Goal: Task Accomplishment & Management: Manage account settings

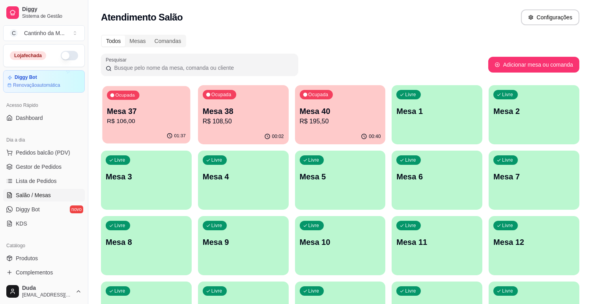
click at [160, 121] on p "R$ 106,00" at bounding box center [146, 121] width 79 height 9
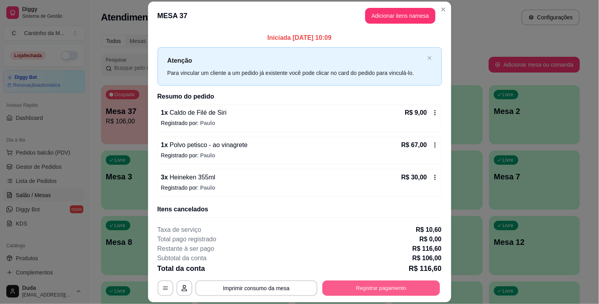
click at [423, 293] on button "Registrar pagamento" at bounding box center [381, 288] width 118 height 15
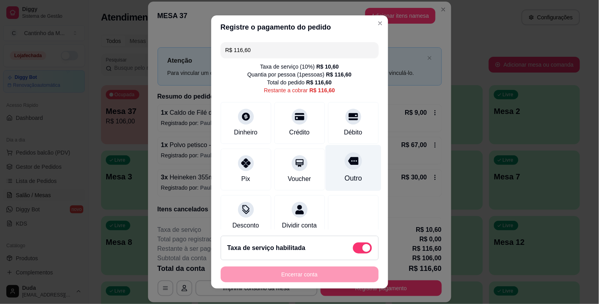
click at [344, 175] on div "Outro" at bounding box center [352, 178] width 17 height 10
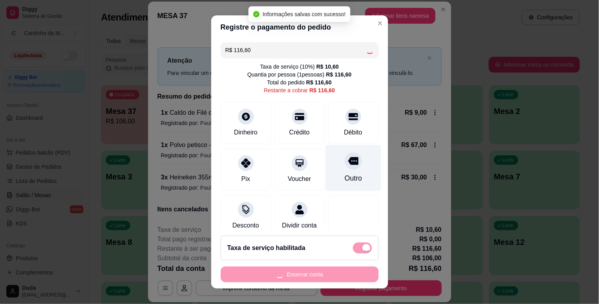
type input "R$ 0,00"
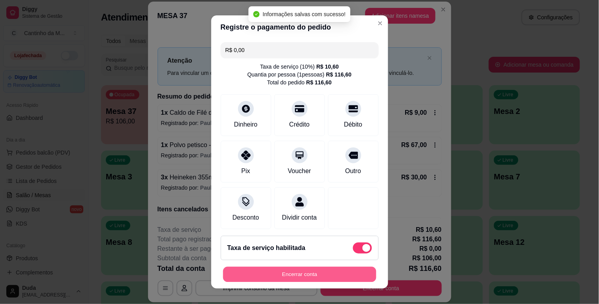
click at [337, 281] on button "Encerrar conta" at bounding box center [299, 274] width 153 height 15
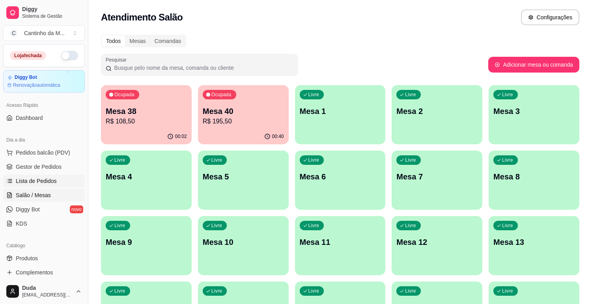
click at [41, 184] on span "Lista de Pedidos" at bounding box center [36, 181] width 41 height 8
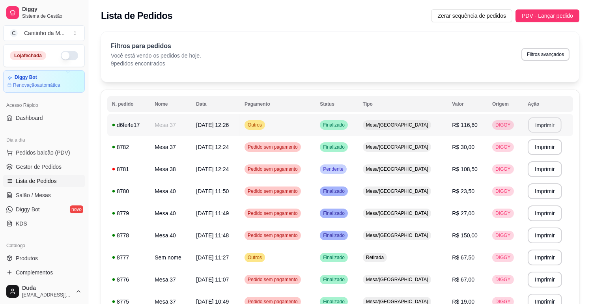
click at [538, 129] on button "Imprimir" at bounding box center [544, 125] width 33 height 15
click at [34, 168] on span "Gestor de Pedidos" at bounding box center [39, 167] width 46 height 8
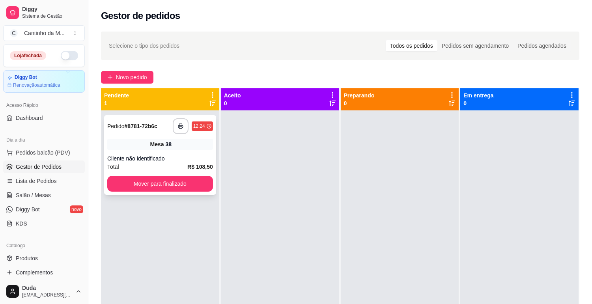
click at [139, 125] on strong "# 8781-72b6c" at bounding box center [141, 126] width 33 height 6
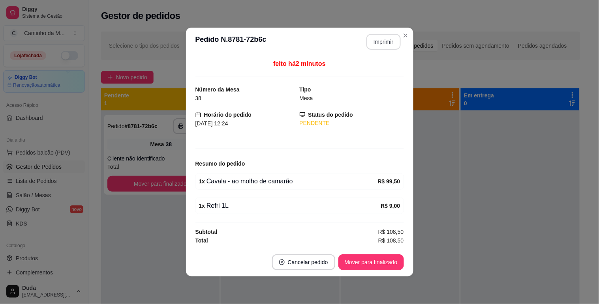
click at [387, 41] on button "Imprimir" at bounding box center [383, 42] width 34 height 16
click at [373, 269] on button "Mover para finalizado" at bounding box center [370, 262] width 65 height 16
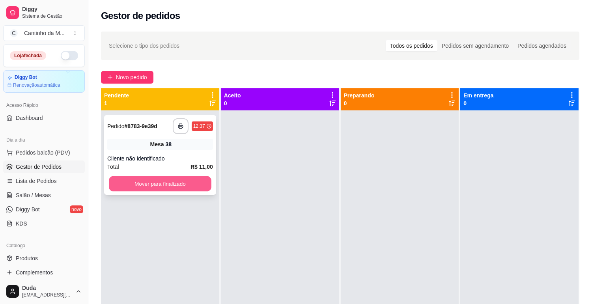
click at [162, 182] on button "Mover para finalizado" at bounding box center [160, 183] width 103 height 15
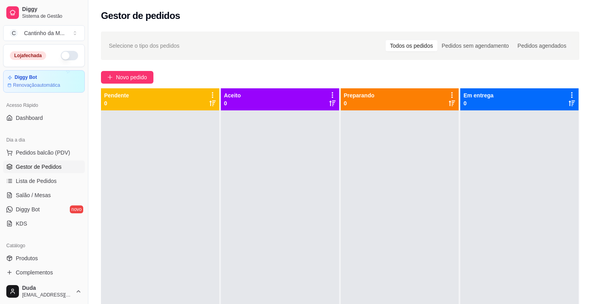
click at [242, 180] on div at bounding box center [280, 262] width 118 height 304
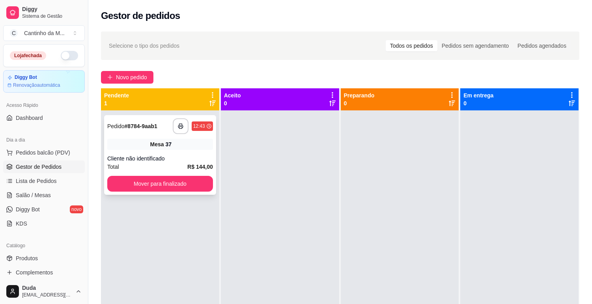
click at [138, 127] on strong "# 8784-9aab1" at bounding box center [141, 126] width 33 height 6
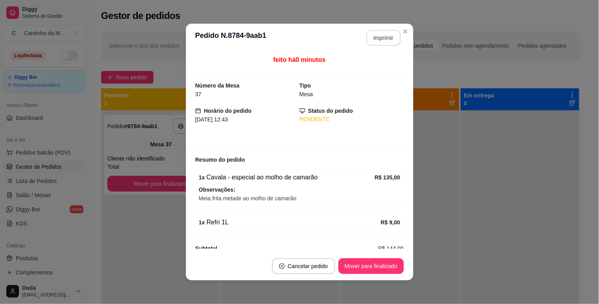
click at [385, 34] on button "Imprimir" at bounding box center [383, 38] width 34 height 16
click at [373, 275] on footer "Cancelar pedido Mover para finalizado" at bounding box center [299, 266] width 227 height 28
click at [375, 273] on button "Mover para finalizado" at bounding box center [370, 266] width 65 height 16
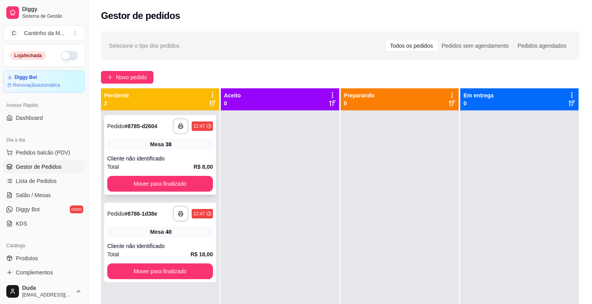
click at [151, 123] on strong "# 8785-d2604" at bounding box center [141, 126] width 33 height 6
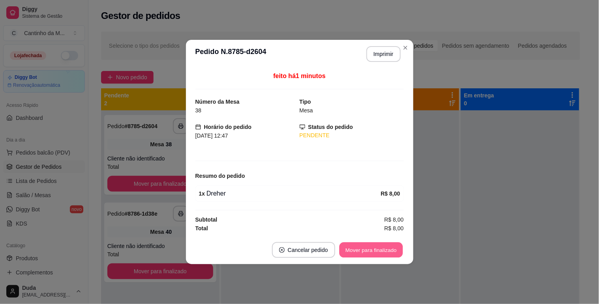
click at [376, 255] on button "Mover para finalizado" at bounding box center [371, 250] width 64 height 15
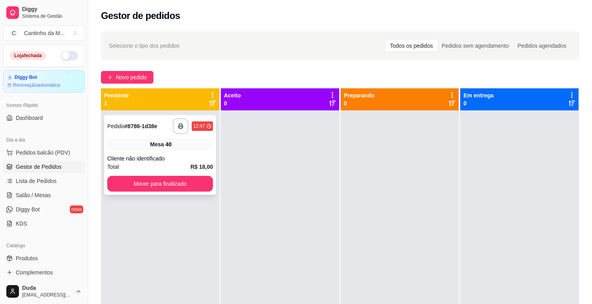
click at [143, 123] on strong "# 8786-1d38e" at bounding box center [141, 126] width 33 height 6
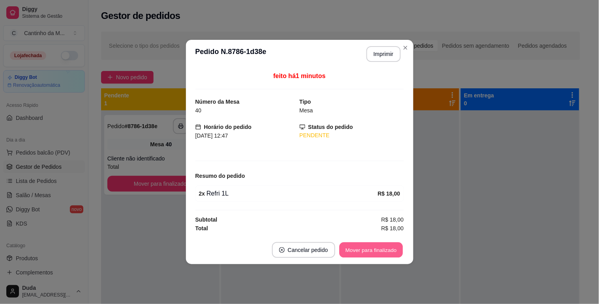
click at [364, 251] on button "Mover para finalizado" at bounding box center [371, 250] width 64 height 15
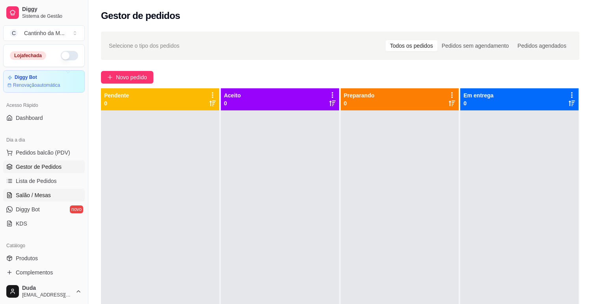
click at [22, 196] on span "Salão / Mesas" at bounding box center [33, 195] width 35 height 8
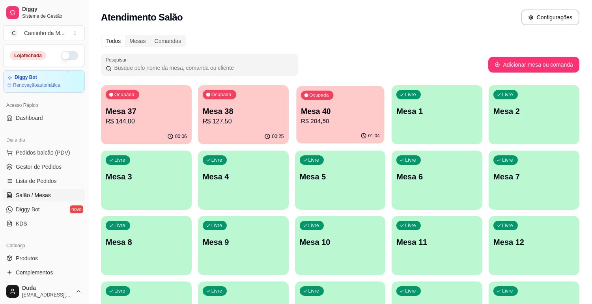
click at [314, 129] on button "Ocupada Mesa 40 R$ 204,50 01:04" at bounding box center [340, 115] width 88 height 58
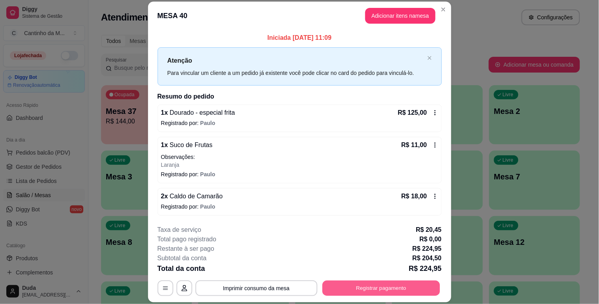
click at [374, 288] on button "Registrar pagamento" at bounding box center [381, 288] width 118 height 15
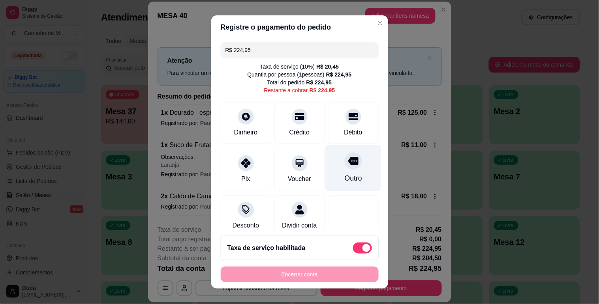
click at [344, 175] on div "Outro" at bounding box center [352, 178] width 17 height 10
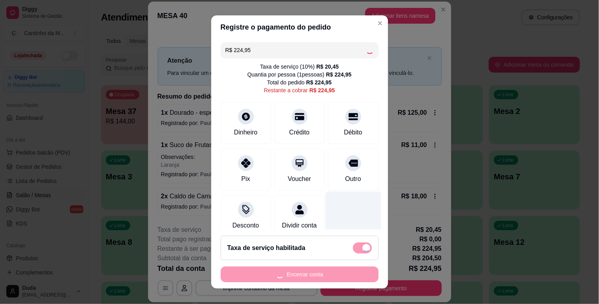
type input "R$ 0,00"
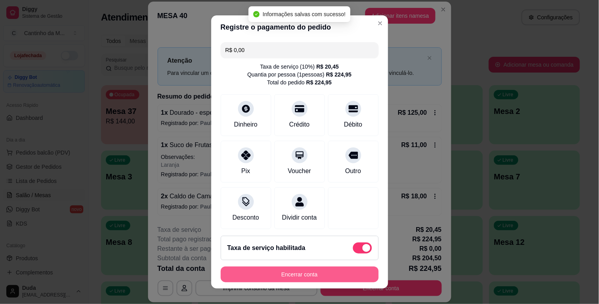
click at [325, 271] on button "Encerrar conta" at bounding box center [300, 275] width 158 height 16
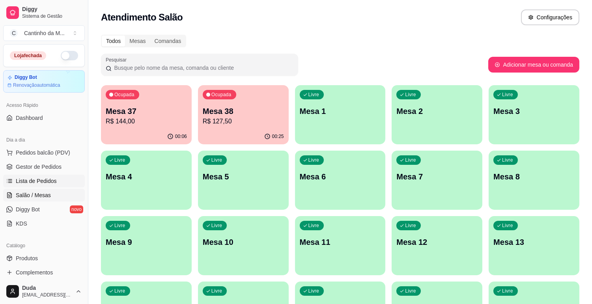
click at [20, 181] on span "Lista de Pedidos" at bounding box center [36, 181] width 41 height 8
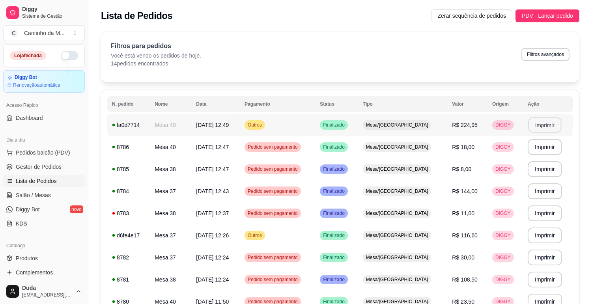
click at [542, 124] on button "Imprimir" at bounding box center [544, 125] width 33 height 15
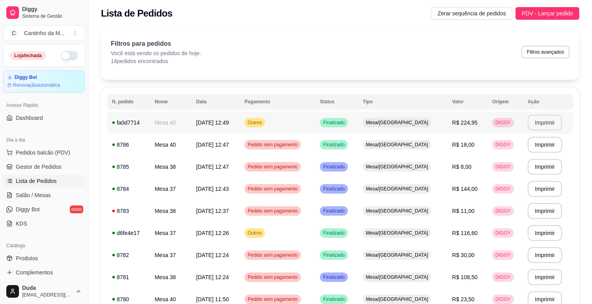
scroll to position [1, 0]
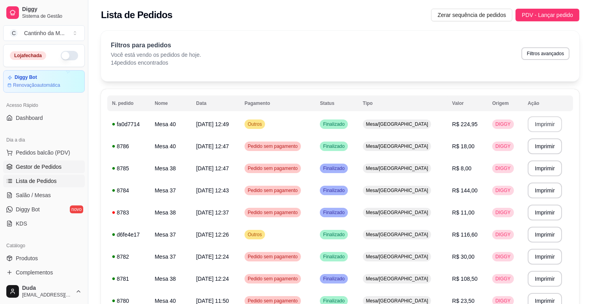
click at [50, 168] on span "Gestor de Pedidos" at bounding box center [39, 167] width 46 height 8
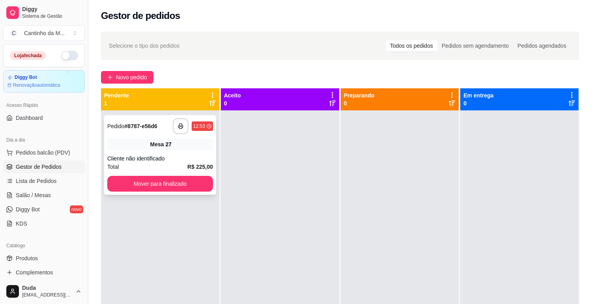
click at [143, 123] on strong "# 8787-e56d6" at bounding box center [141, 126] width 33 height 6
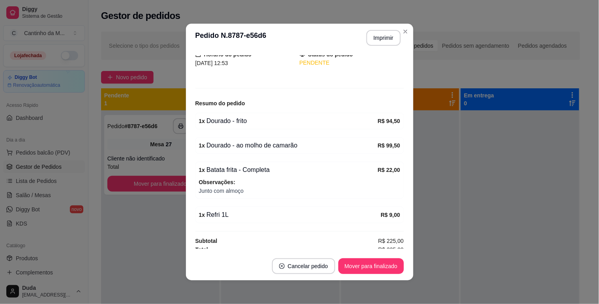
scroll to position [62, 0]
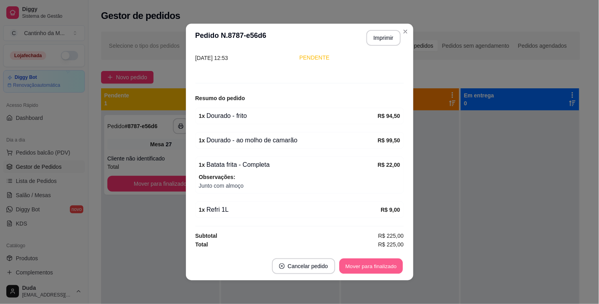
click at [370, 270] on button "Mover para finalizado" at bounding box center [371, 266] width 64 height 15
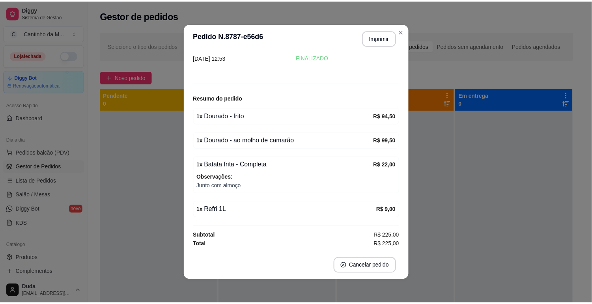
scroll to position [36, 0]
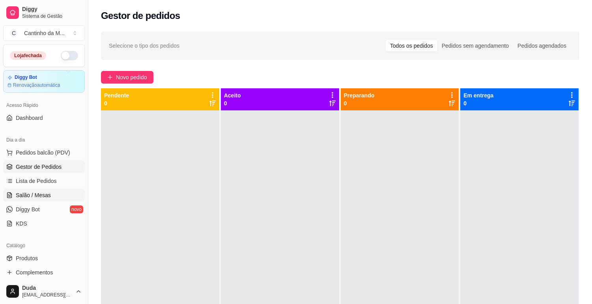
click at [43, 191] on span "Salão / Mesas" at bounding box center [33, 195] width 35 height 8
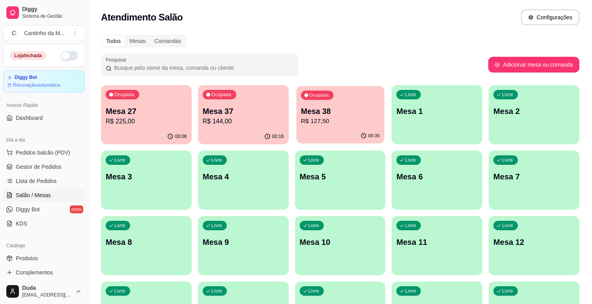
click at [346, 122] on p "R$ 127,50" at bounding box center [340, 121] width 79 height 9
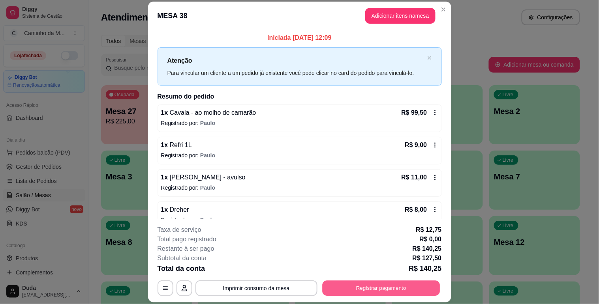
click at [372, 293] on button "Registrar pagamento" at bounding box center [381, 288] width 118 height 15
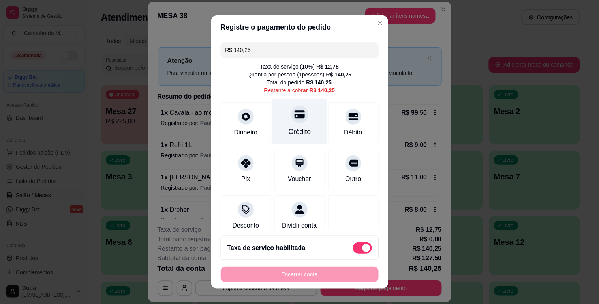
click at [300, 127] on div "Crédito" at bounding box center [299, 132] width 22 height 10
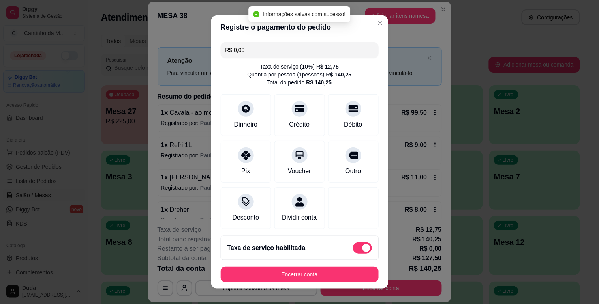
type input "R$ 0,00"
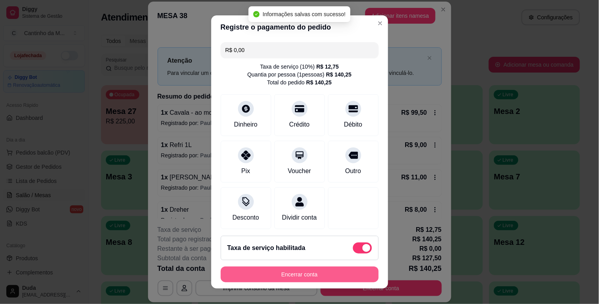
click at [288, 273] on button "Encerrar conta" at bounding box center [300, 275] width 158 height 16
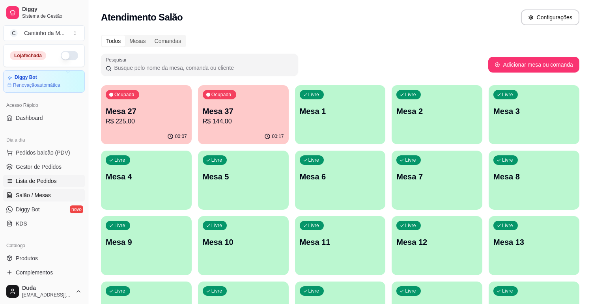
click at [25, 181] on span "Lista de Pedidos" at bounding box center [36, 181] width 41 height 8
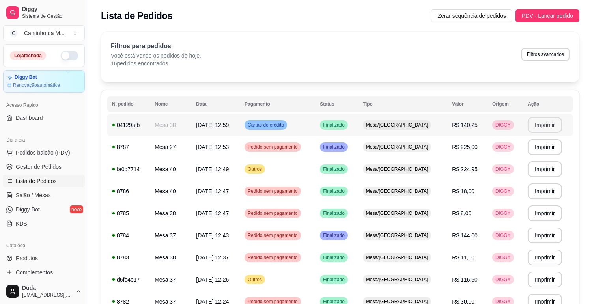
click at [542, 125] on button "Imprimir" at bounding box center [545, 125] width 34 height 16
click at [45, 170] on span "Gestor de Pedidos" at bounding box center [39, 167] width 46 height 8
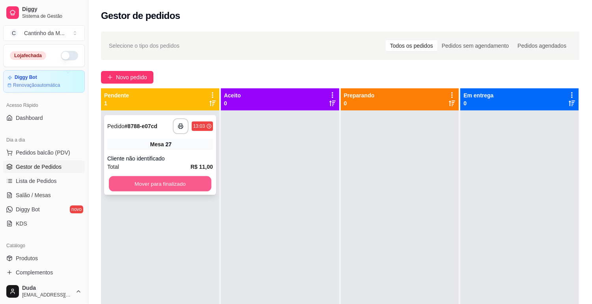
click at [131, 184] on button "Mover para finalizado" at bounding box center [160, 183] width 103 height 15
click at [163, 158] on div "Cliente não identificado" at bounding box center [160, 159] width 106 height 8
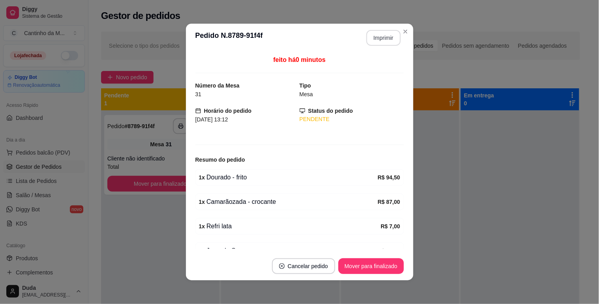
click at [389, 36] on button "Imprimir" at bounding box center [383, 38] width 34 height 16
click at [370, 266] on button "Mover para finalizado" at bounding box center [371, 266] width 64 height 15
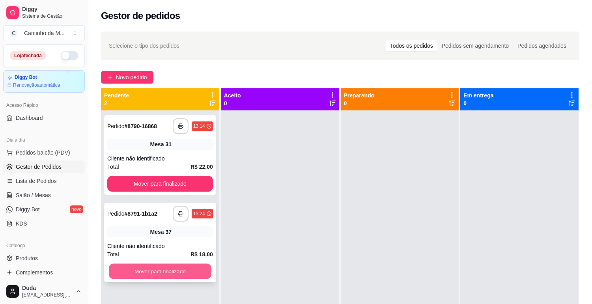
click at [183, 270] on button "Mover para finalizado" at bounding box center [160, 271] width 103 height 15
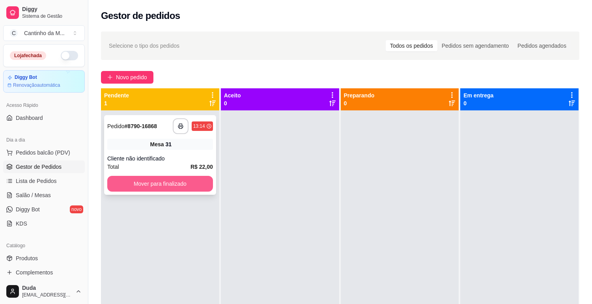
click at [192, 187] on button "Mover para finalizado" at bounding box center [160, 184] width 106 height 16
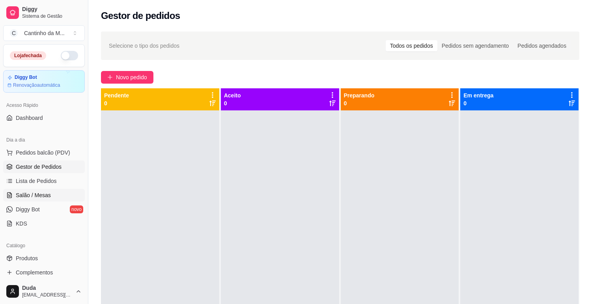
click at [24, 195] on span "Salão / Mesas" at bounding box center [33, 195] width 35 height 8
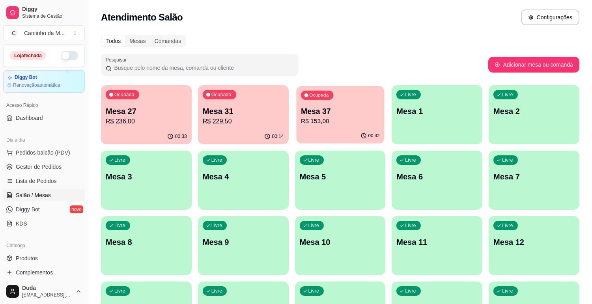
click at [332, 131] on div "00:42" at bounding box center [340, 136] width 88 height 15
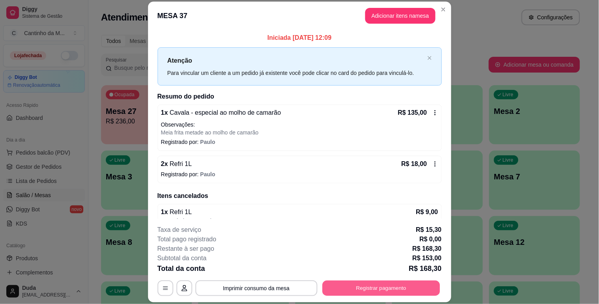
click at [357, 286] on button "Registrar pagamento" at bounding box center [381, 288] width 118 height 15
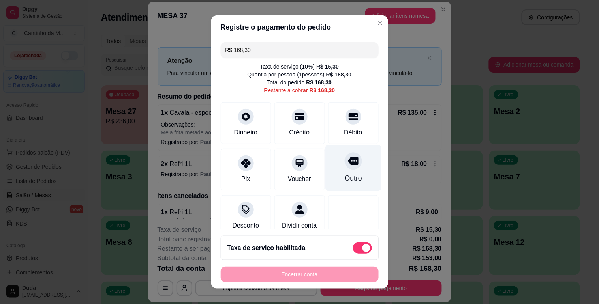
click at [348, 166] on icon at bounding box center [353, 161] width 10 height 10
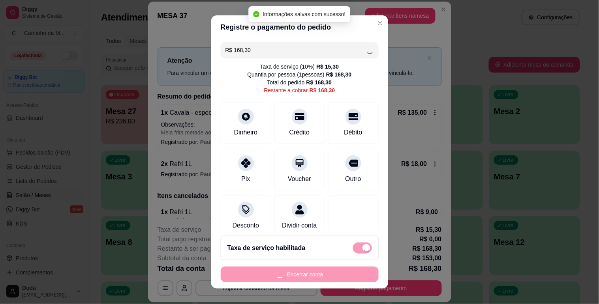
type input "R$ 0,00"
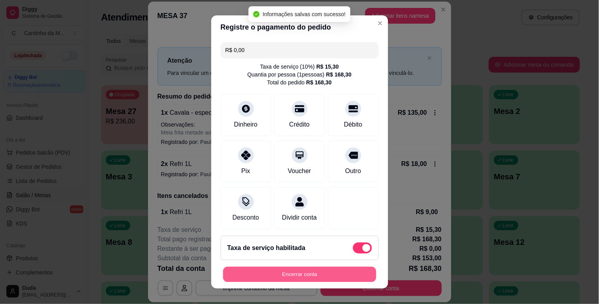
click at [329, 270] on button "Encerrar conta" at bounding box center [299, 274] width 153 height 15
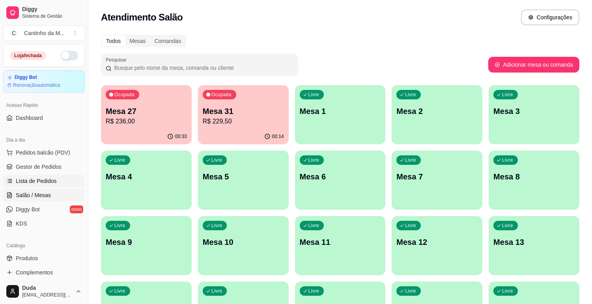
click at [36, 178] on span "Lista de Pedidos" at bounding box center [36, 181] width 41 height 8
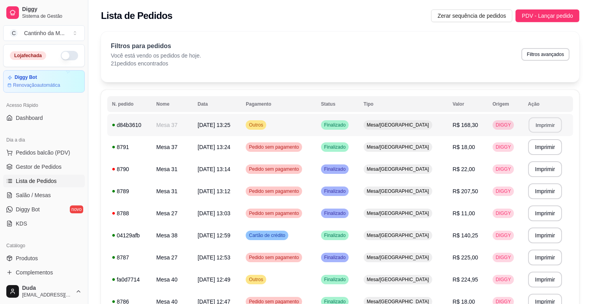
click at [545, 125] on button "Imprimir" at bounding box center [545, 125] width 33 height 15
click at [43, 171] on link "Gestor de Pedidos" at bounding box center [44, 167] width 82 height 13
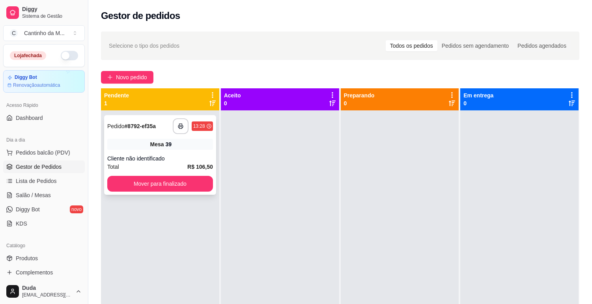
click at [118, 124] on span "Pedido" at bounding box center [115, 126] width 17 height 6
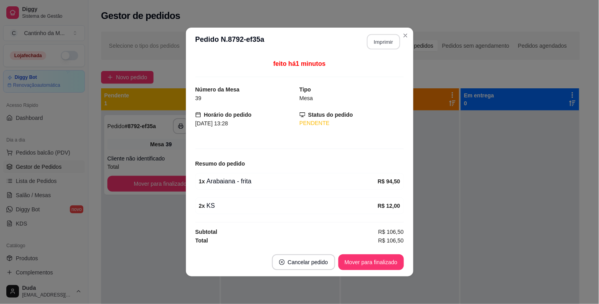
click at [376, 48] on button "Imprimir" at bounding box center [383, 41] width 33 height 15
click at [372, 259] on button "Mover para finalizado" at bounding box center [371, 262] width 64 height 15
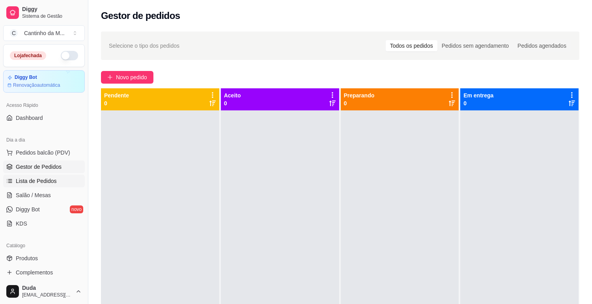
click at [42, 179] on span "Lista de Pedidos" at bounding box center [36, 181] width 41 height 8
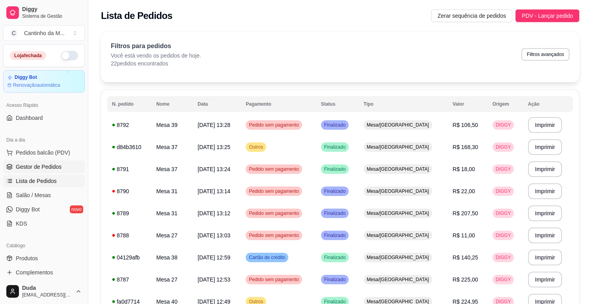
click at [22, 172] on link "Gestor de Pedidos" at bounding box center [44, 167] width 82 height 13
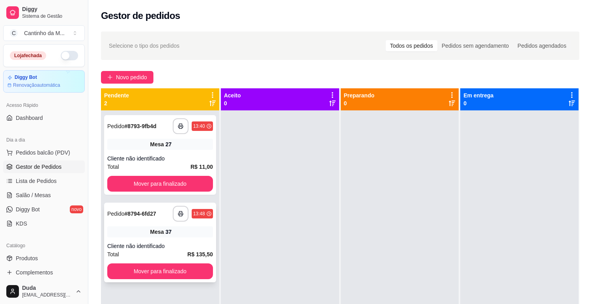
click at [129, 219] on div "**********" at bounding box center [160, 214] width 106 height 16
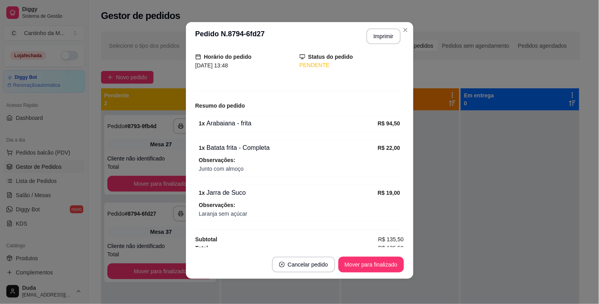
scroll to position [58, 0]
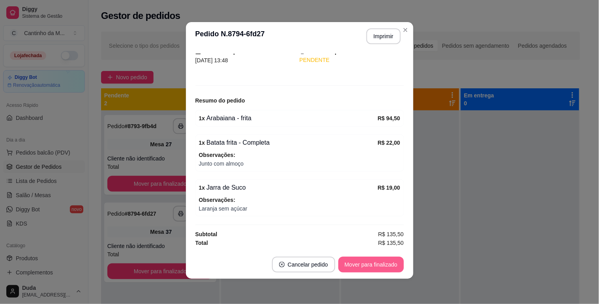
click at [370, 270] on button "Mover para finalizado" at bounding box center [370, 265] width 65 height 16
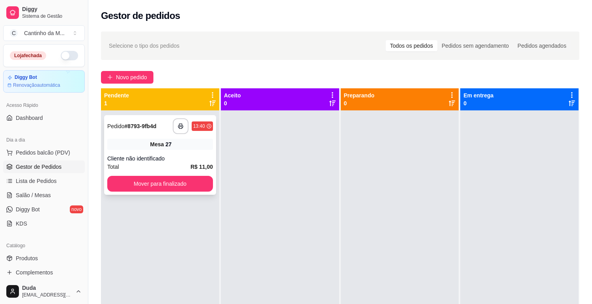
click at [140, 120] on div "**********" at bounding box center [160, 126] width 106 height 16
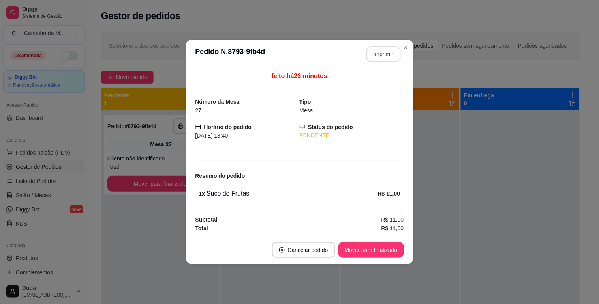
click at [387, 61] on button "Imprimir" at bounding box center [383, 54] width 34 height 16
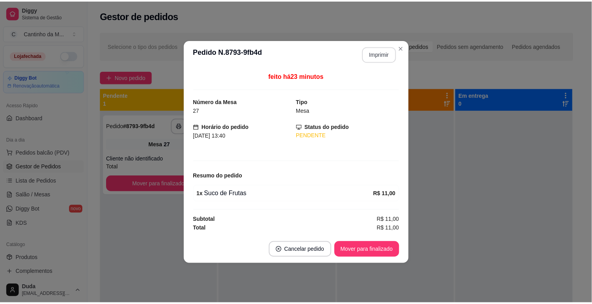
scroll to position [0, 0]
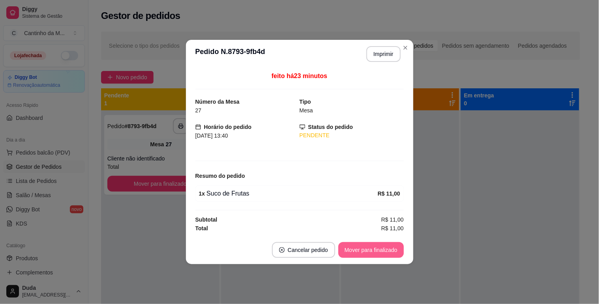
click at [371, 253] on button "Mover para finalizado" at bounding box center [370, 250] width 65 height 16
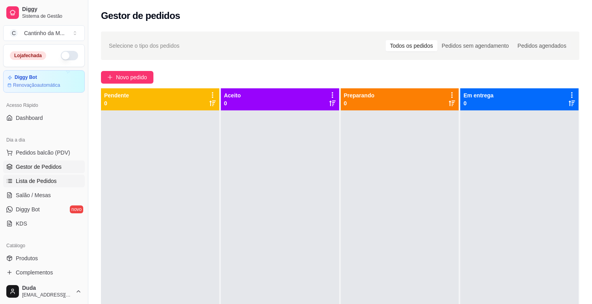
click at [45, 178] on span "Lista de Pedidos" at bounding box center [36, 181] width 41 height 8
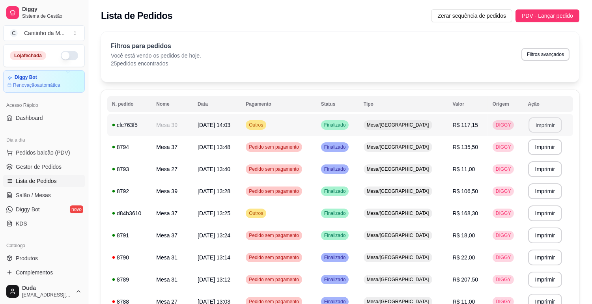
click at [533, 127] on button "Imprimir" at bounding box center [545, 125] width 33 height 15
click at [42, 191] on link "Salão / Mesas" at bounding box center [44, 195] width 82 height 13
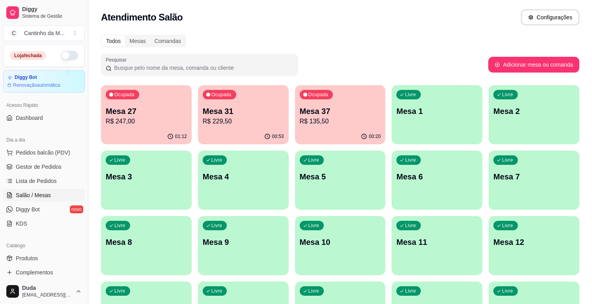
click at [121, 117] on p "R$ 247,00" at bounding box center [146, 121] width 81 height 9
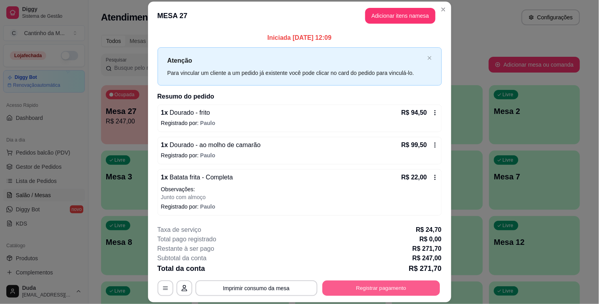
click at [399, 285] on button "Registrar pagamento" at bounding box center [381, 288] width 118 height 15
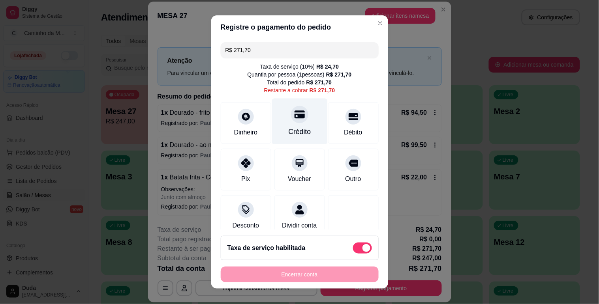
click at [288, 131] on div "Crédito" at bounding box center [299, 132] width 22 height 10
click at [318, 273] on div "Encerrar conta" at bounding box center [300, 275] width 158 height 16
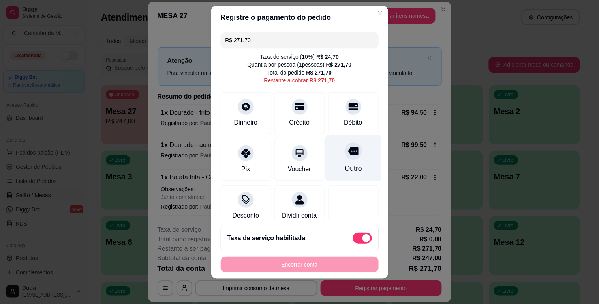
click at [348, 152] on icon at bounding box center [353, 151] width 10 height 8
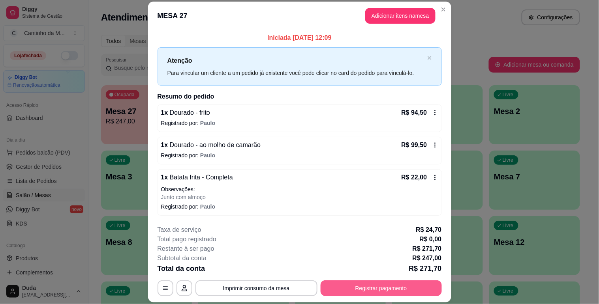
click at [363, 286] on button "Registrar pagamento" at bounding box center [380, 289] width 121 height 16
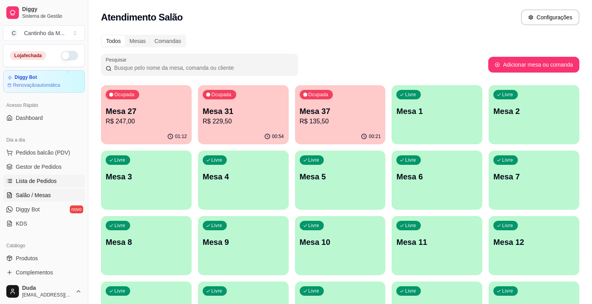
click at [37, 182] on span "Lista de Pedidos" at bounding box center [36, 181] width 41 height 8
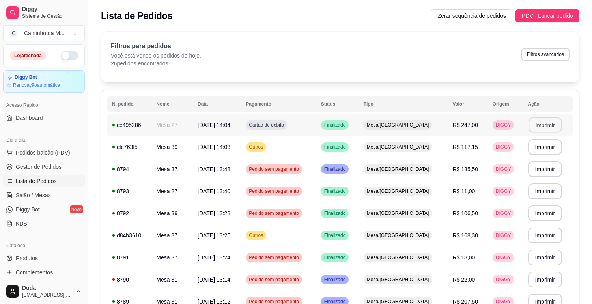
click at [542, 122] on button "Imprimir" at bounding box center [545, 125] width 33 height 15
click at [41, 172] on link "Gestor de Pedidos" at bounding box center [44, 167] width 82 height 13
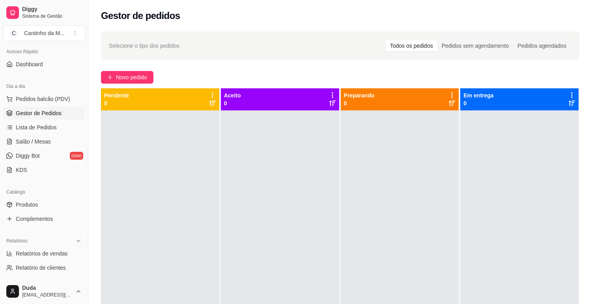
scroll to position [88, 0]
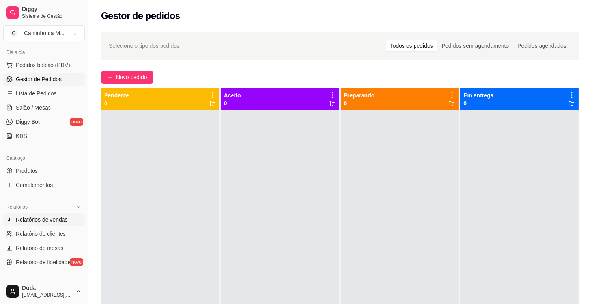
click at [36, 213] on link "Relatórios de vendas" at bounding box center [44, 219] width 82 height 13
select select "ALL"
select select "0"
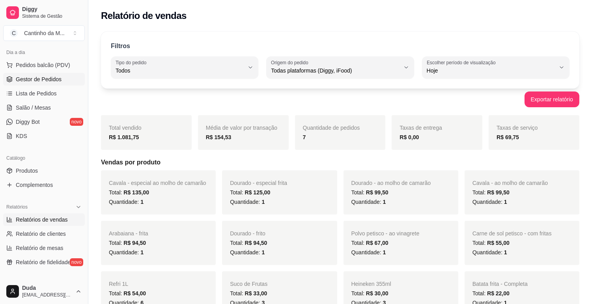
click at [41, 82] on span "Gestor de Pedidos" at bounding box center [39, 79] width 46 height 8
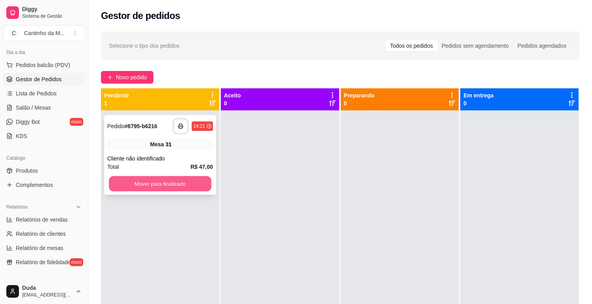
click at [191, 188] on button "Mover para finalizado" at bounding box center [160, 183] width 103 height 15
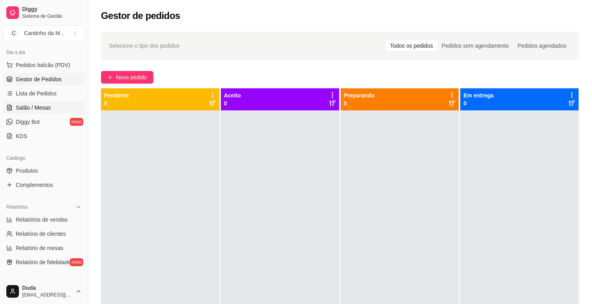
click at [43, 106] on span "Salão / Mesas" at bounding box center [33, 108] width 35 height 8
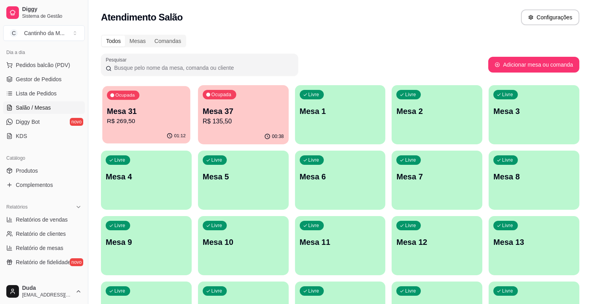
click at [158, 124] on p "R$ 269,50" at bounding box center [146, 121] width 79 height 9
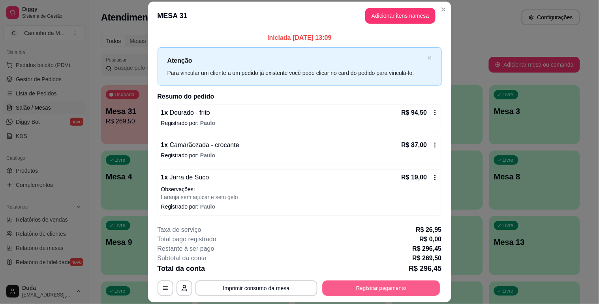
click at [390, 291] on button "Registrar pagamento" at bounding box center [381, 288] width 118 height 15
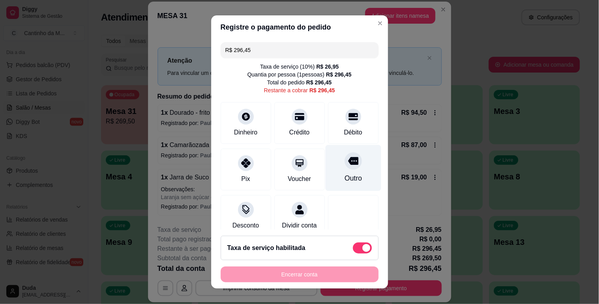
click at [344, 174] on div "Outro" at bounding box center [352, 178] width 17 height 10
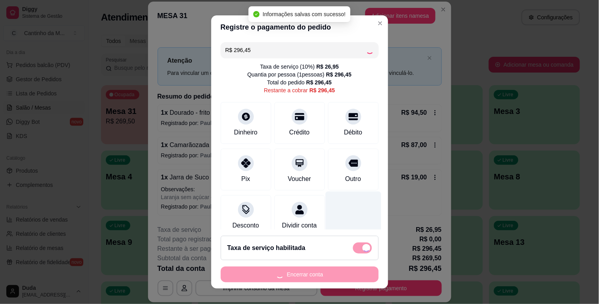
type input "R$ 0,00"
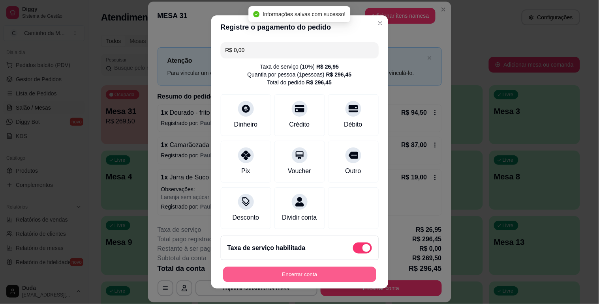
click at [338, 273] on button "Encerrar conta" at bounding box center [299, 274] width 153 height 15
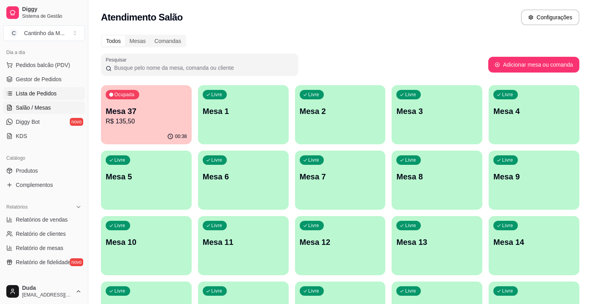
click at [44, 92] on span "Lista de Pedidos" at bounding box center [36, 94] width 41 height 8
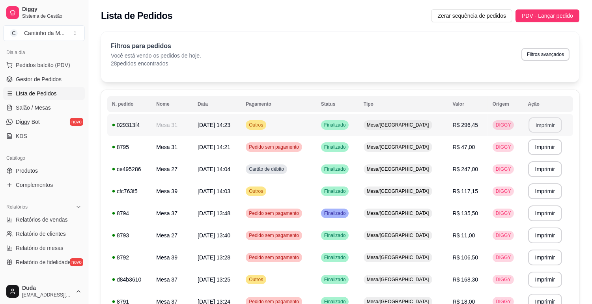
click at [536, 125] on button "Imprimir" at bounding box center [545, 125] width 33 height 15
click at [56, 80] on span "Gestor de Pedidos" at bounding box center [39, 79] width 46 height 8
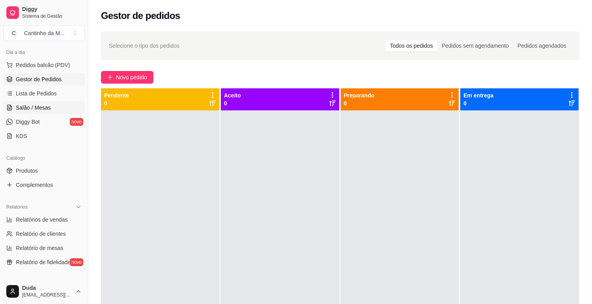
click at [41, 105] on span "Salão / Mesas" at bounding box center [33, 108] width 35 height 8
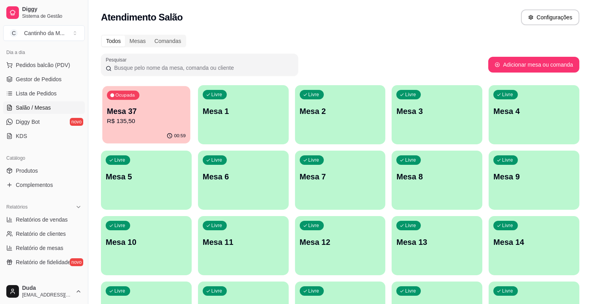
click at [149, 118] on p "R$ 135,50" at bounding box center [146, 121] width 79 height 9
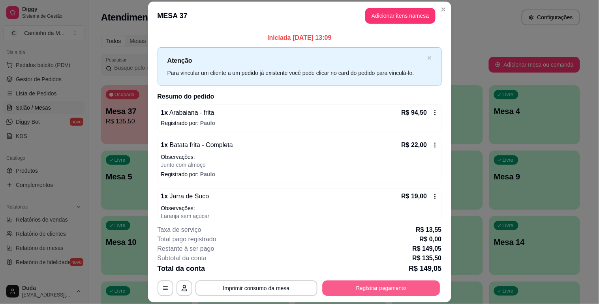
click at [363, 286] on button "Registrar pagamento" at bounding box center [381, 288] width 118 height 15
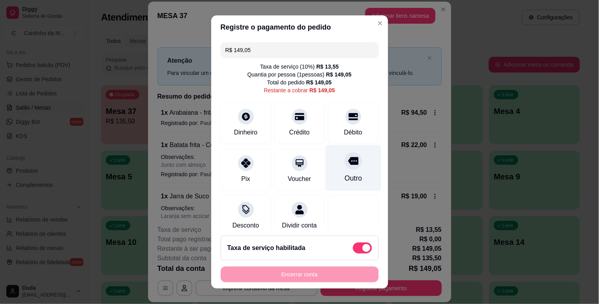
click at [345, 167] on div "Outro" at bounding box center [353, 168] width 56 height 46
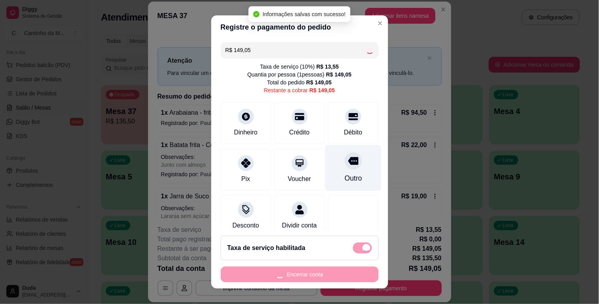
type input "R$ 0,00"
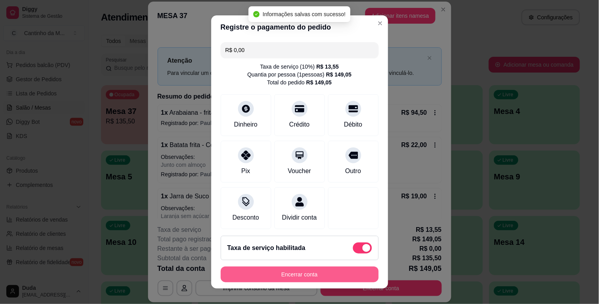
click at [347, 269] on button "Encerrar conta" at bounding box center [300, 275] width 158 height 16
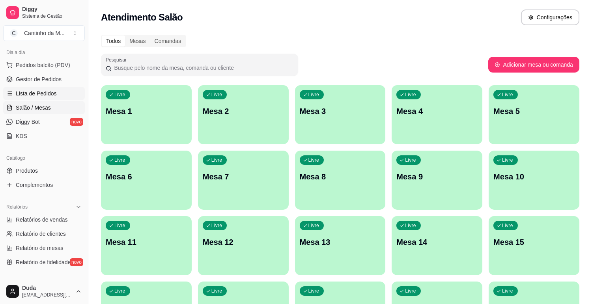
click at [36, 95] on span "Lista de Pedidos" at bounding box center [36, 94] width 41 height 8
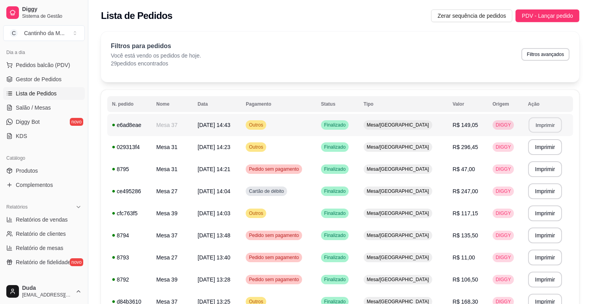
click at [545, 131] on button "Imprimir" at bounding box center [545, 125] width 33 height 15
click at [39, 77] on span "Gestor de Pedidos" at bounding box center [39, 79] width 46 height 8
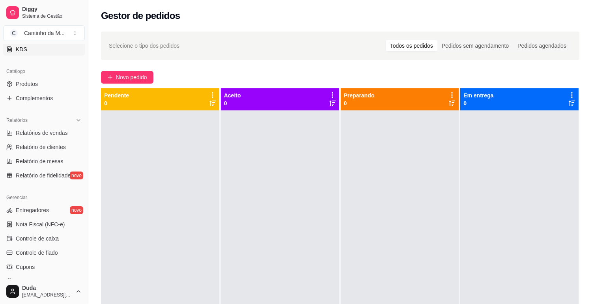
scroll to position [175, 0]
click at [29, 131] on span "Relatórios de vendas" at bounding box center [42, 132] width 52 height 8
select select "ALL"
select select "0"
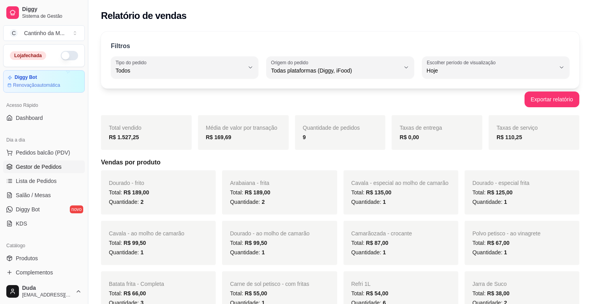
click at [29, 163] on span "Gestor de Pedidos" at bounding box center [39, 167] width 46 height 8
